Goal: Book appointment/travel/reservation

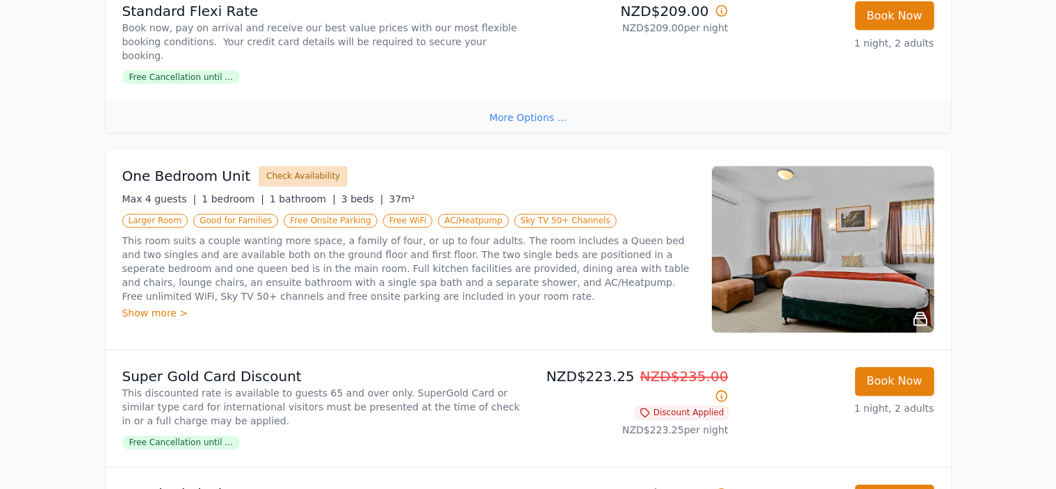
click at [305, 166] on button "Check Availability" at bounding box center [303, 176] width 89 height 21
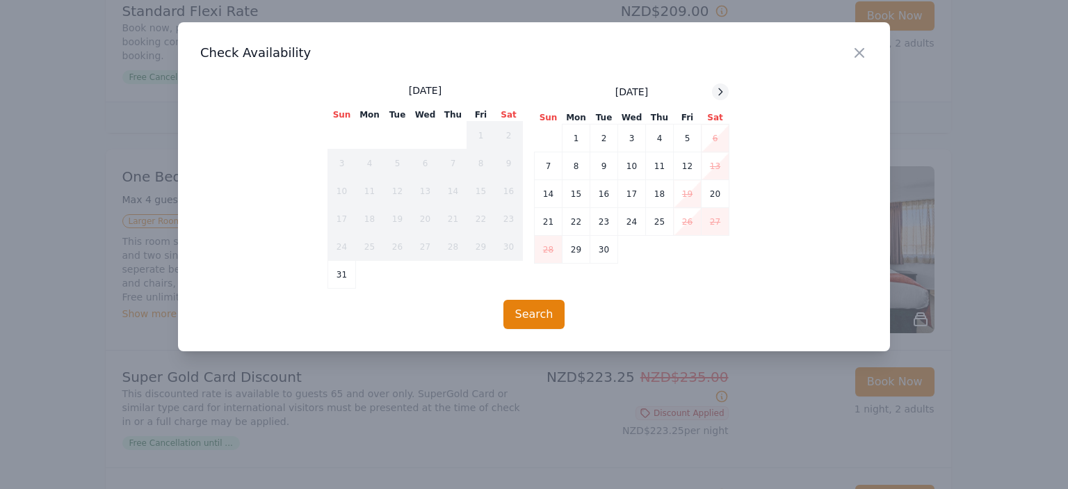
click at [720, 92] on icon at bounding box center [720, 91] width 11 height 11
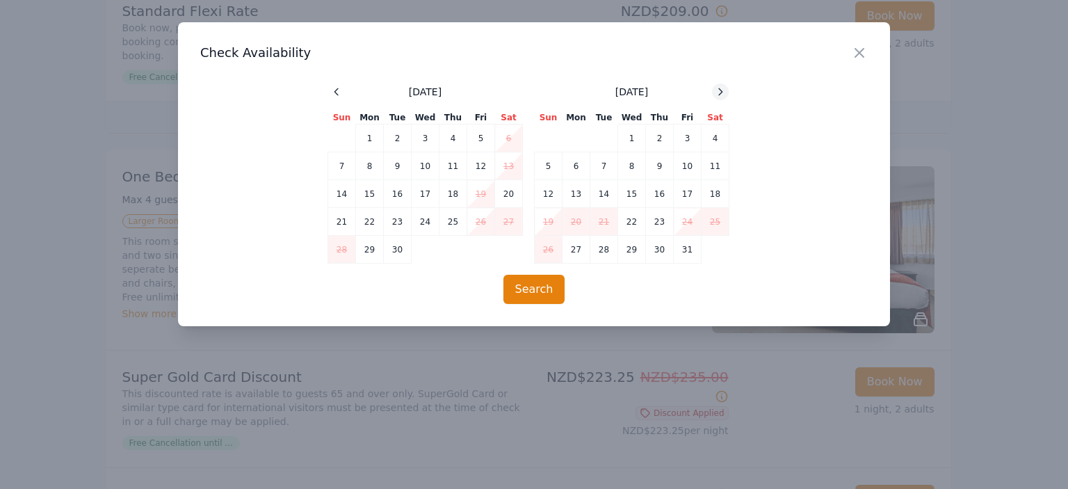
click at [720, 92] on icon at bounding box center [720, 91] width 11 height 11
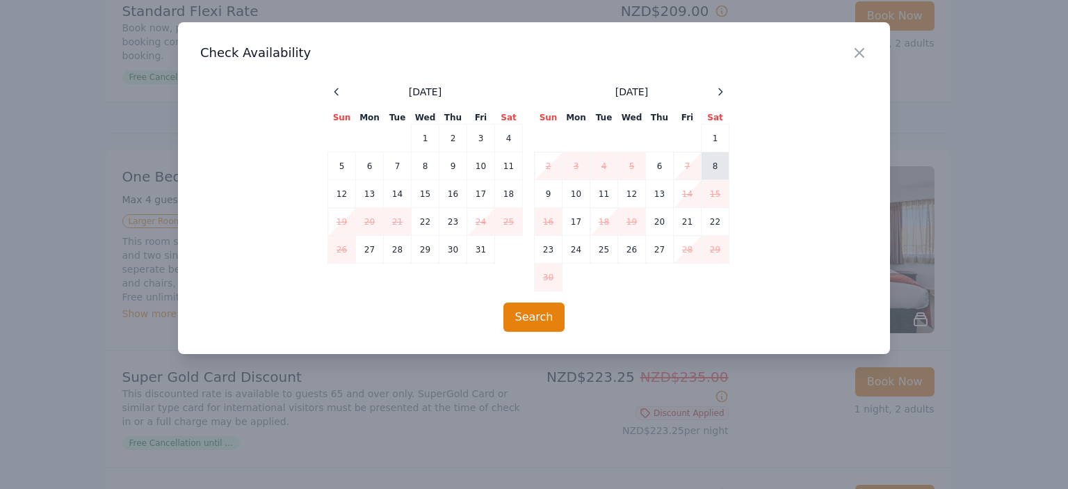
click at [711, 163] on td "8" at bounding box center [715, 166] width 28 height 28
click at [537, 319] on button "Search" at bounding box center [534, 316] width 62 height 29
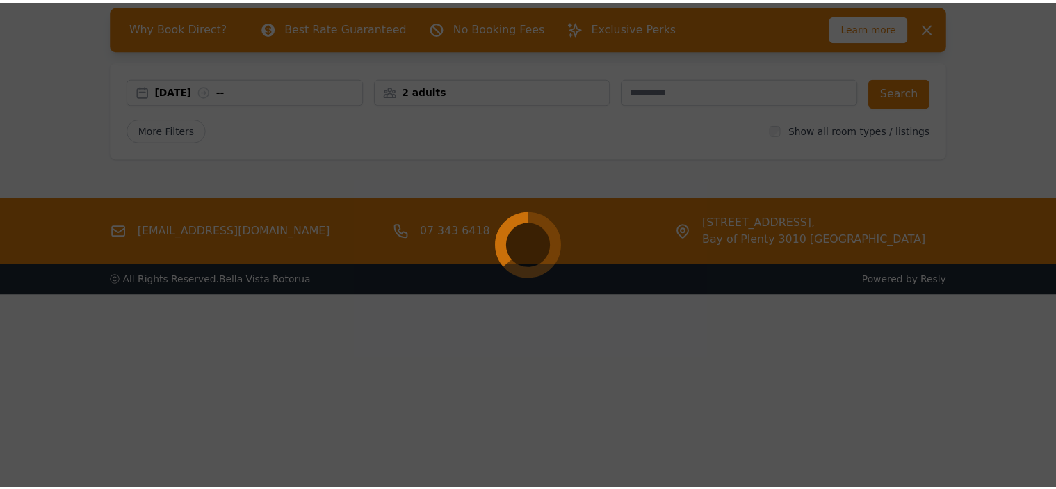
scroll to position [67, 0]
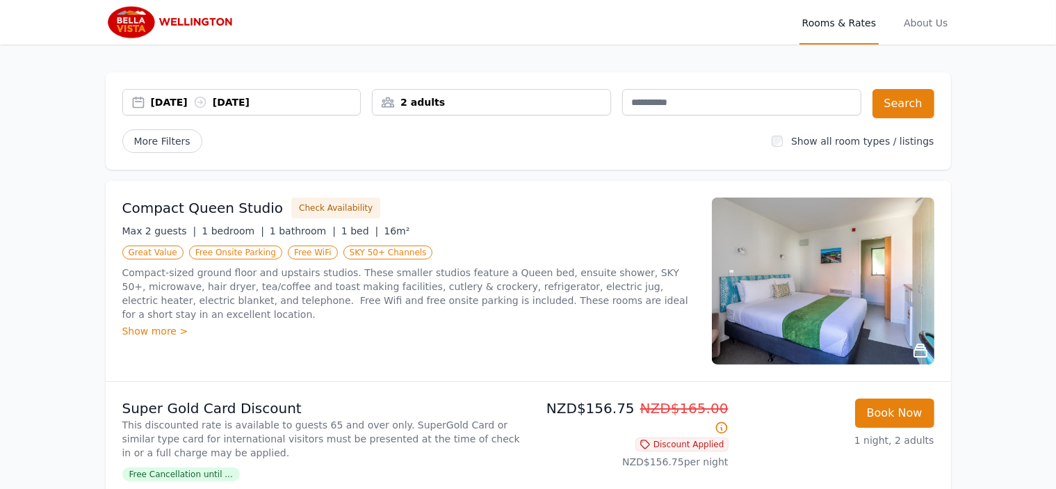
click at [164, 99] on div "31 Aug 2025 01 Sep 2025" at bounding box center [256, 102] width 210 height 14
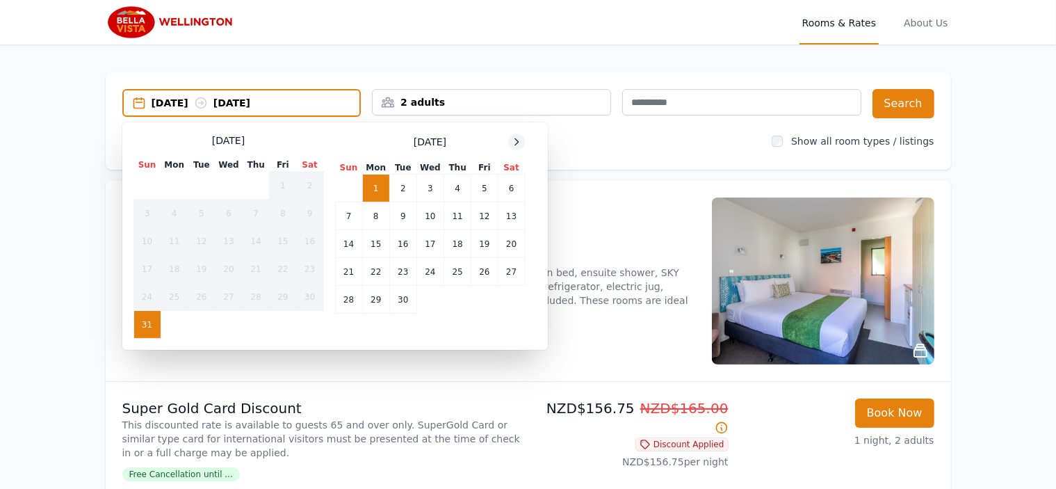
click at [514, 142] on icon at bounding box center [516, 141] width 11 height 11
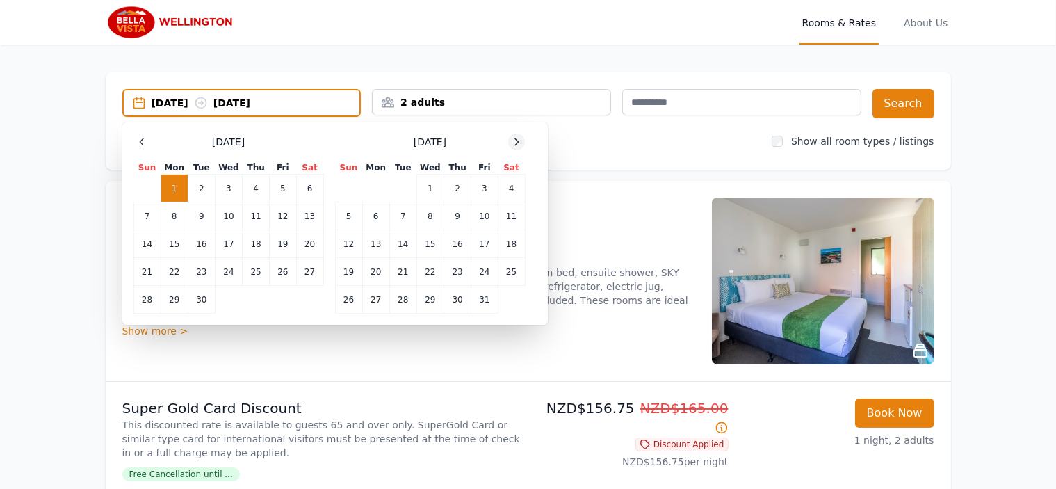
click at [514, 142] on icon at bounding box center [516, 141] width 11 height 11
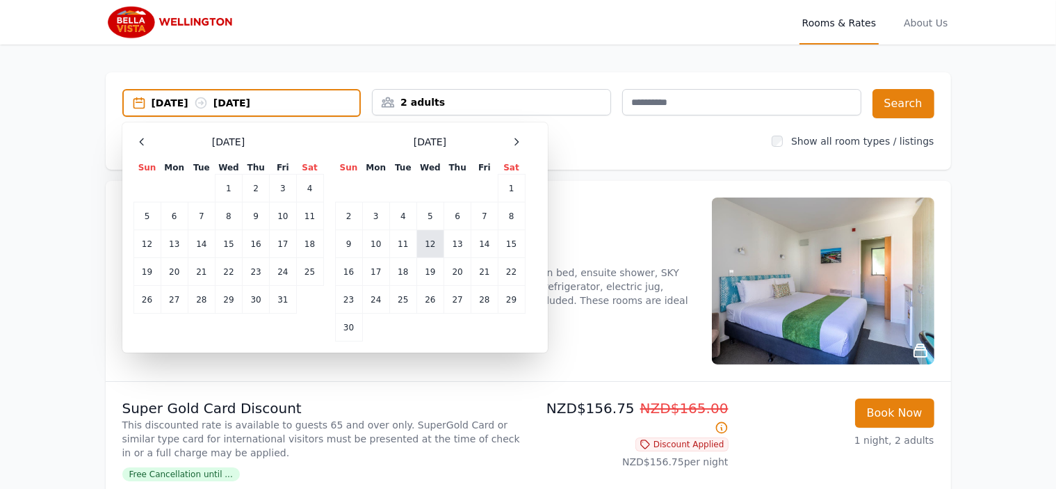
click at [430, 241] on td "12" at bounding box center [429, 244] width 27 height 28
click at [453, 239] on td "13" at bounding box center [457, 244] width 27 height 28
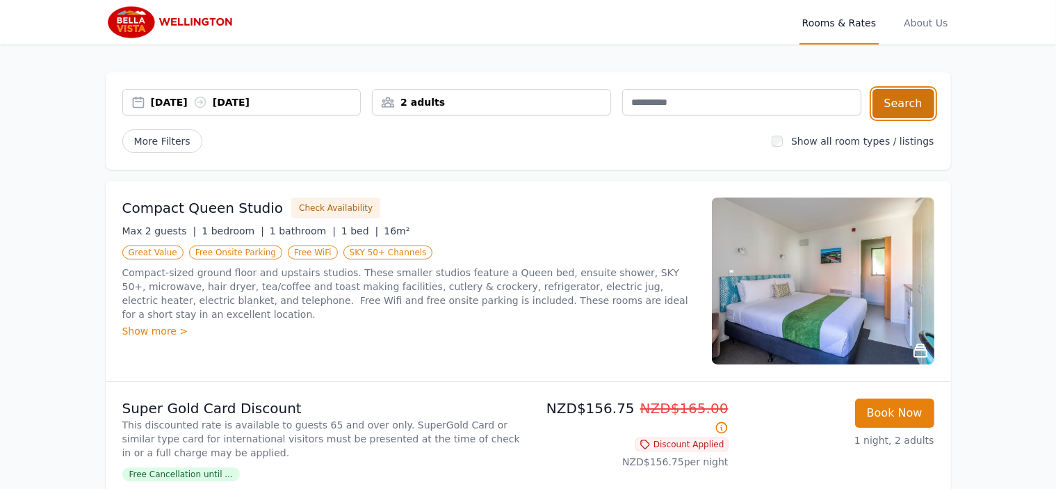
click at [914, 106] on button "Search" at bounding box center [904, 103] width 62 height 29
click at [934, 19] on span "About Us" at bounding box center [925, 22] width 49 height 44
